Goal: Task Accomplishment & Management: Manage account settings

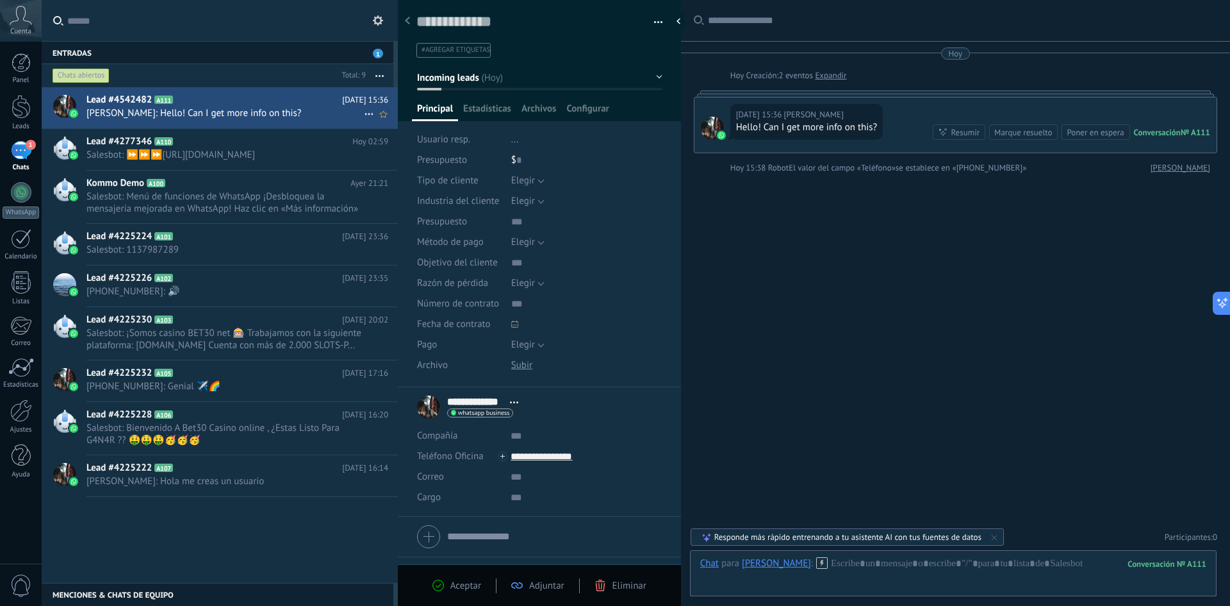
click at [167, 121] on div "Lead #4542482 A111 [DATE] 15:36 [PERSON_NAME]: Hello! Can I get more info on th…" at bounding box center [242, 107] width 311 height 40
click at [229, 127] on div "Lead #4542482 A111 [DATE] 15:36 [PERSON_NAME]: Hello! Can I get more info on th…" at bounding box center [242, 107] width 311 height 40
click at [211, 139] on h2 "Lead #4277346 A110" at bounding box center [220, 141] width 266 height 13
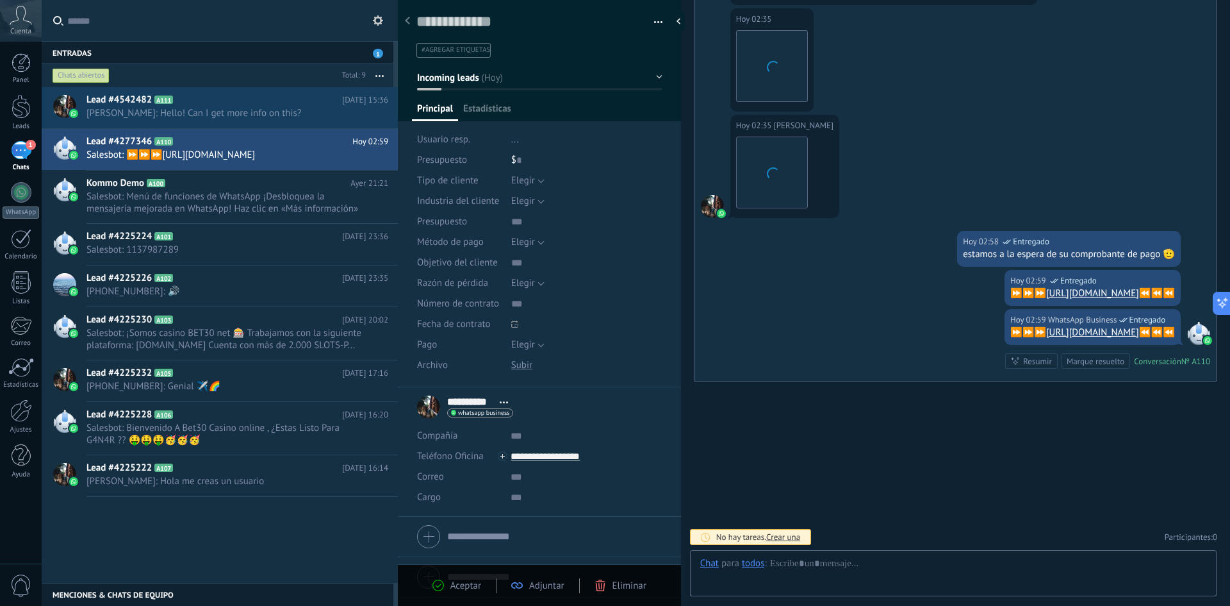
scroll to position [19, 0]
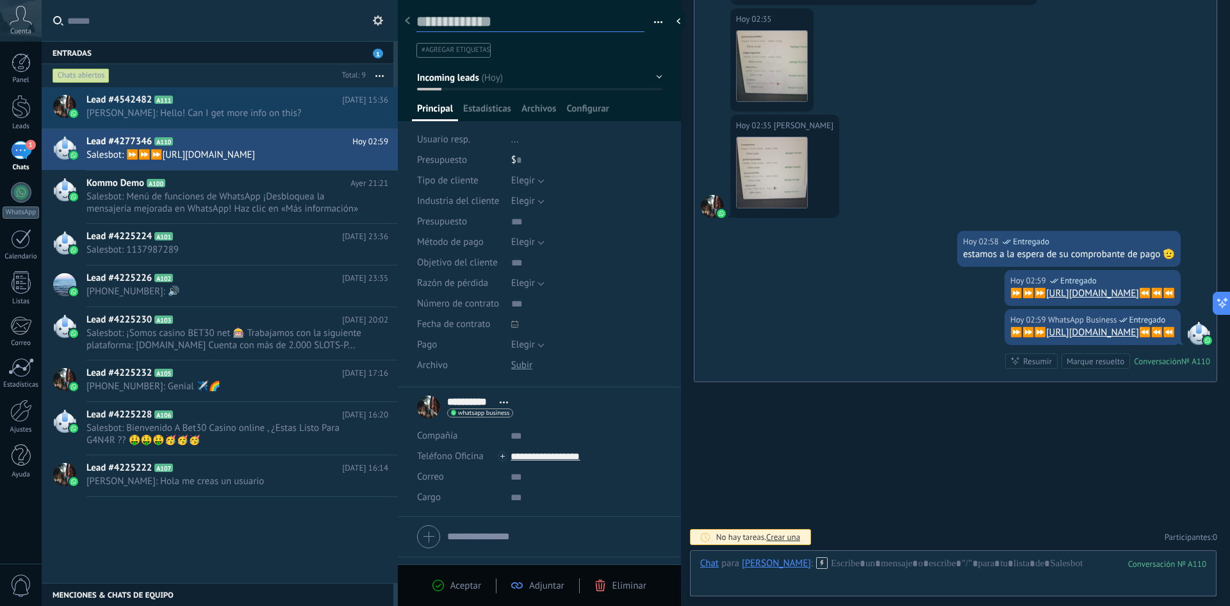
click at [455, 25] on textarea at bounding box center [530, 22] width 228 height 20
click at [531, 185] on span "Elegir" at bounding box center [523, 180] width 24 height 12
click at [574, 152] on div "$ 0" at bounding box center [586, 160] width 151 height 21
drag, startPoint x: 223, startPoint y: 394, endPoint x: 307, endPoint y: 345, distance: 97.0
click at [223, 394] on div "Lead #4225232 A105 [DATE] 17:16 [PHONE_NUMBER]: Genial ✈️🌈" at bounding box center [242, 380] width 311 height 40
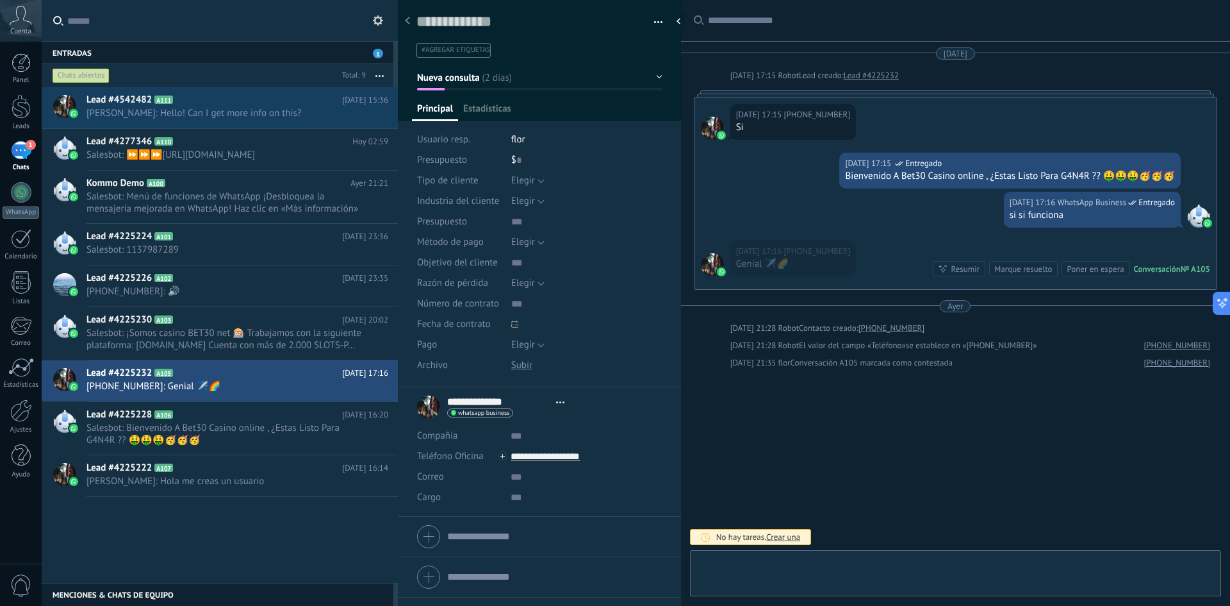
type textarea "**********"
